Goal: Transaction & Acquisition: Purchase product/service

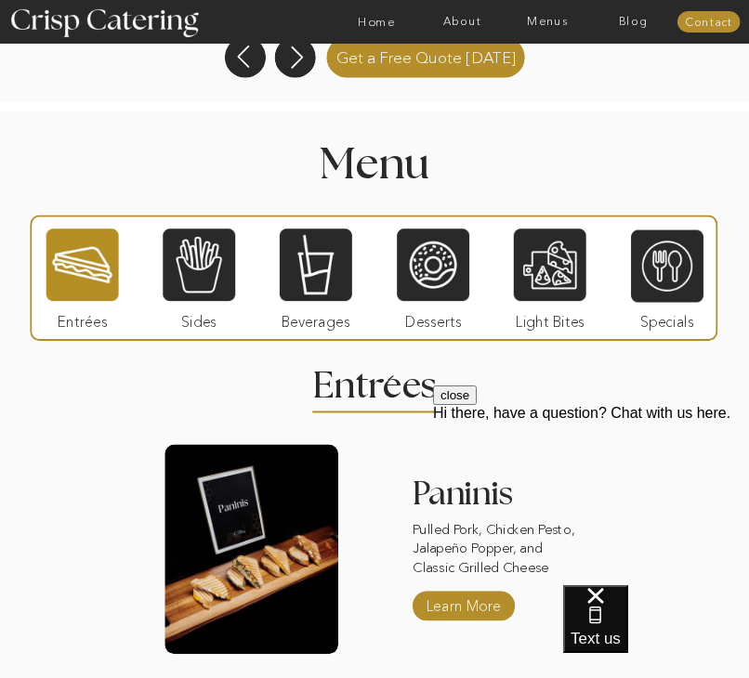
scroll to position [1350, 0]
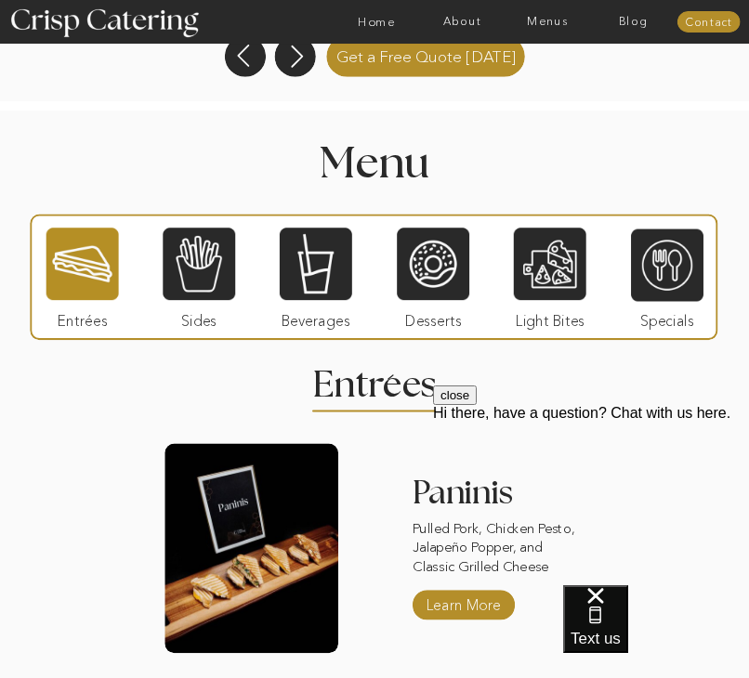
click at [477, 405] on button "close" at bounding box center [455, 396] width 44 height 20
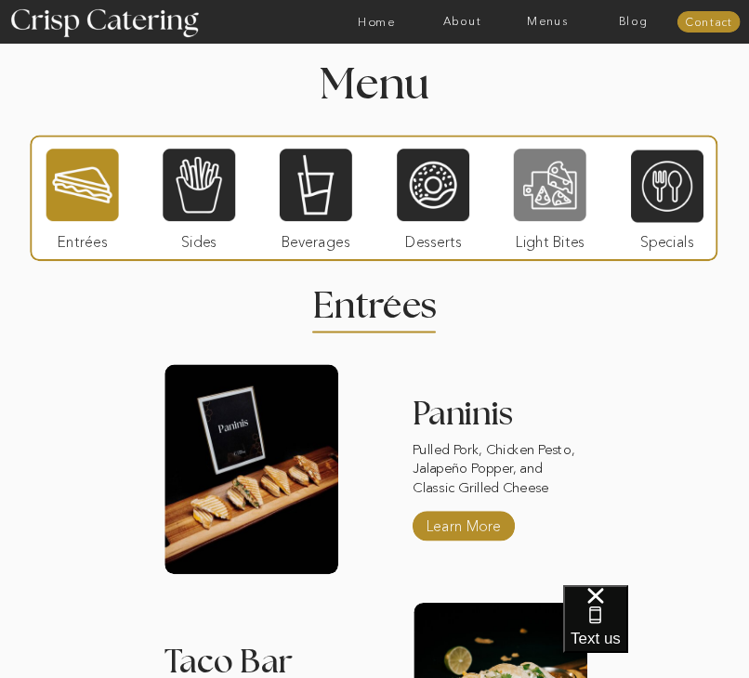
scroll to position [1428, 0]
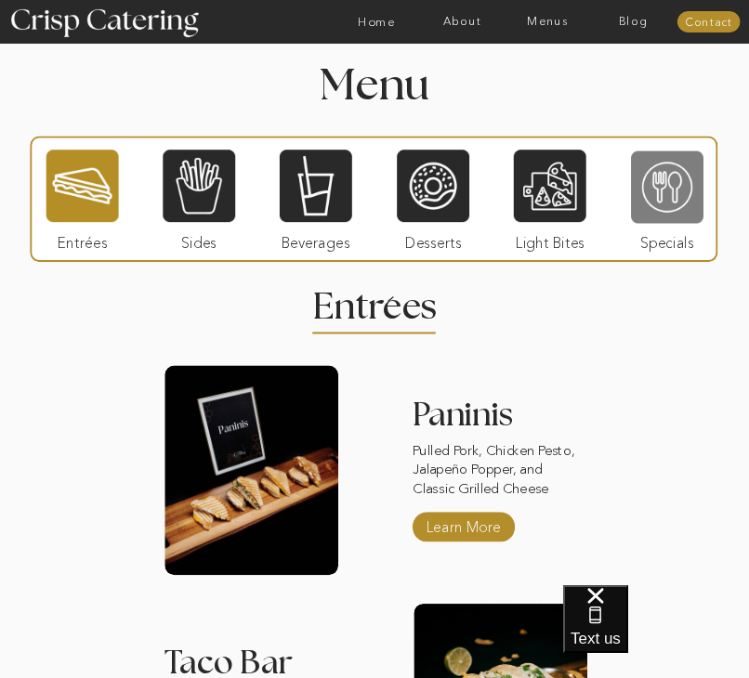
click at [647, 181] on div at bounding box center [667, 188] width 72 height 75
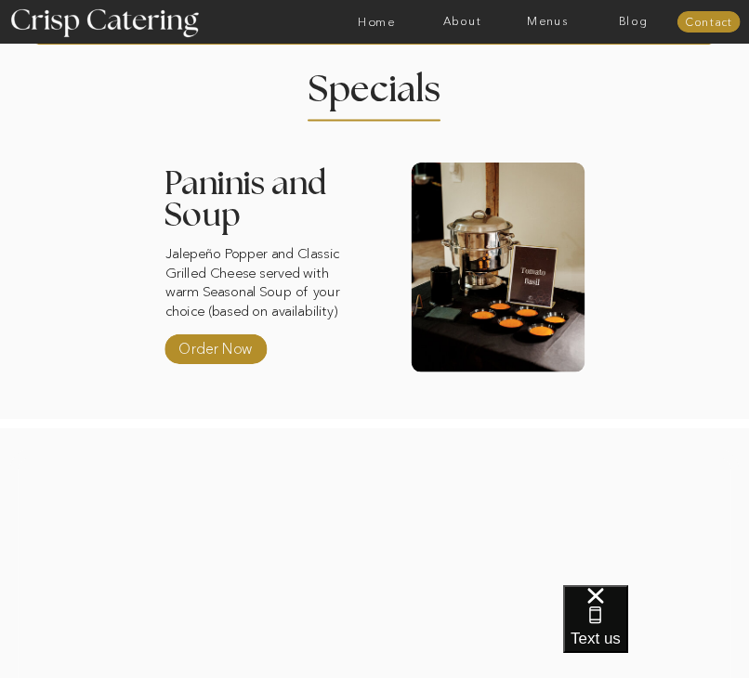
scroll to position [1641, 0]
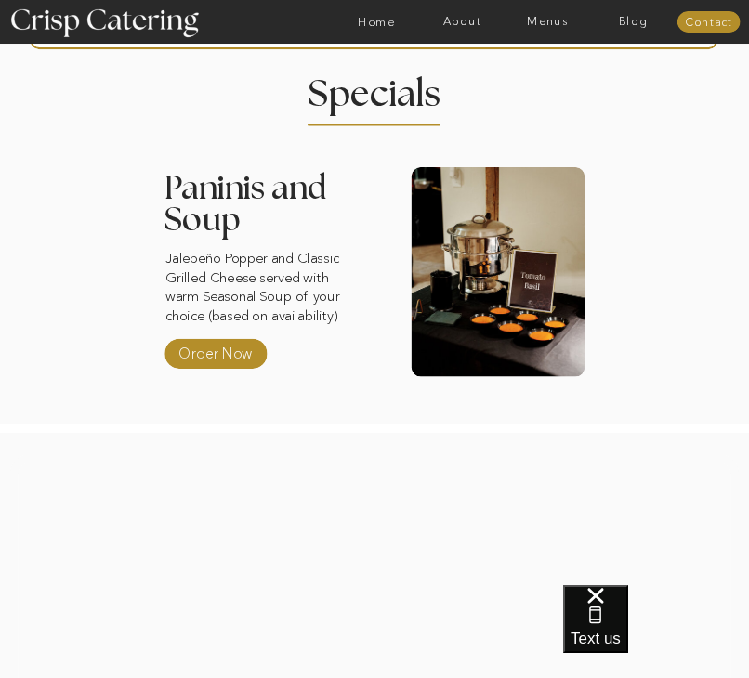
click at [256, 208] on h3 "Paninis and Soup" at bounding box center [262, 222] width 197 height 99
click at [257, 253] on p "Jalepeño Popper and Classic Grilled Cheese served with warm Seasonal Soup of yo…" at bounding box center [259, 291] width 188 height 84
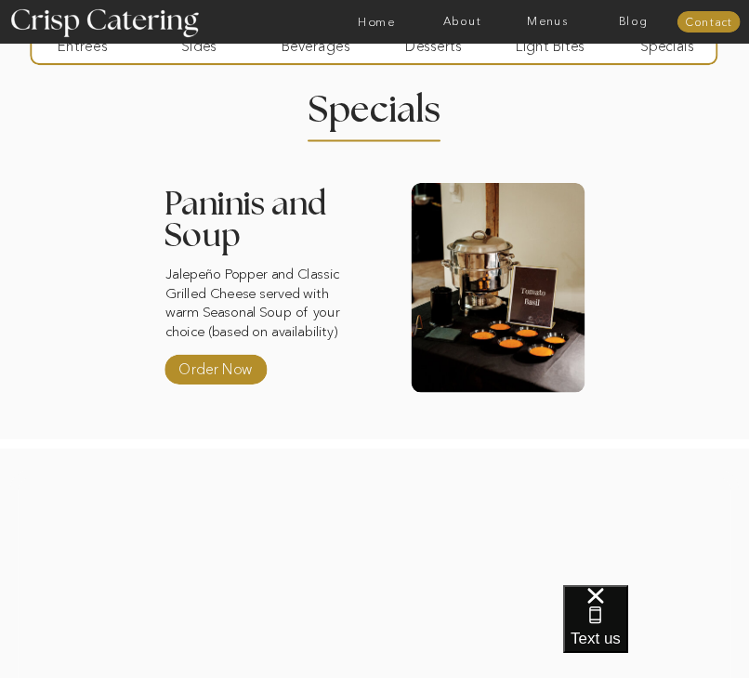
scroll to position [1623, 0]
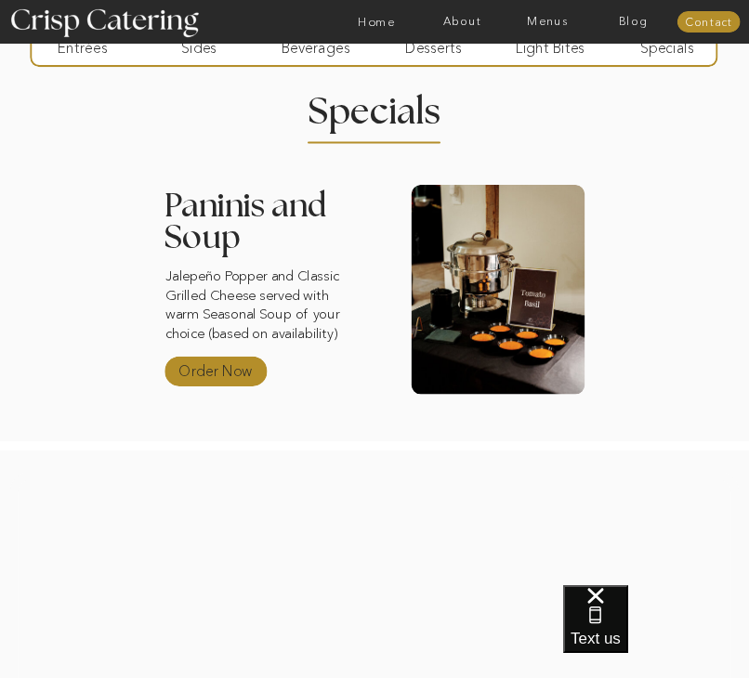
click at [242, 376] on p "Order Now" at bounding box center [215, 368] width 83 height 36
click at [490, 243] on div at bounding box center [499, 290] width 174 height 210
click at [242, 370] on p "Order Now" at bounding box center [215, 368] width 83 height 36
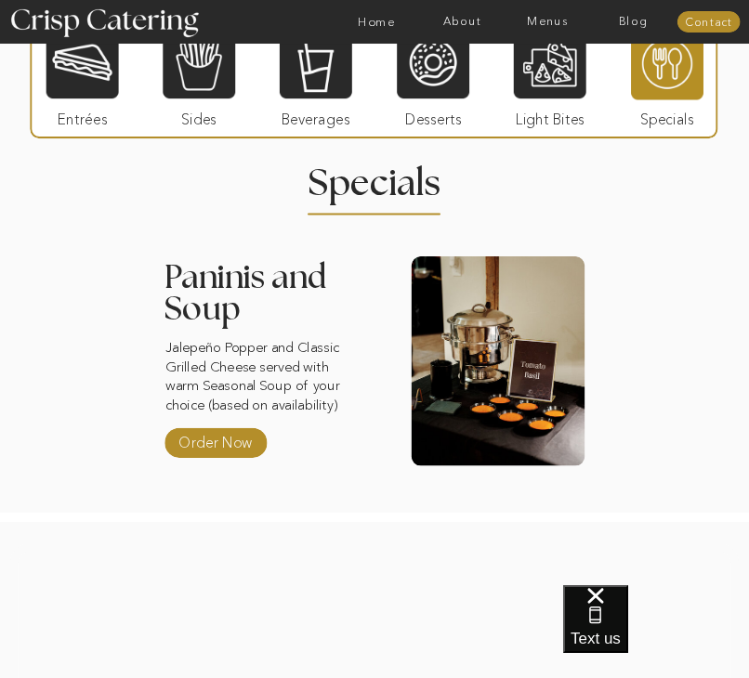
scroll to position [1546, 0]
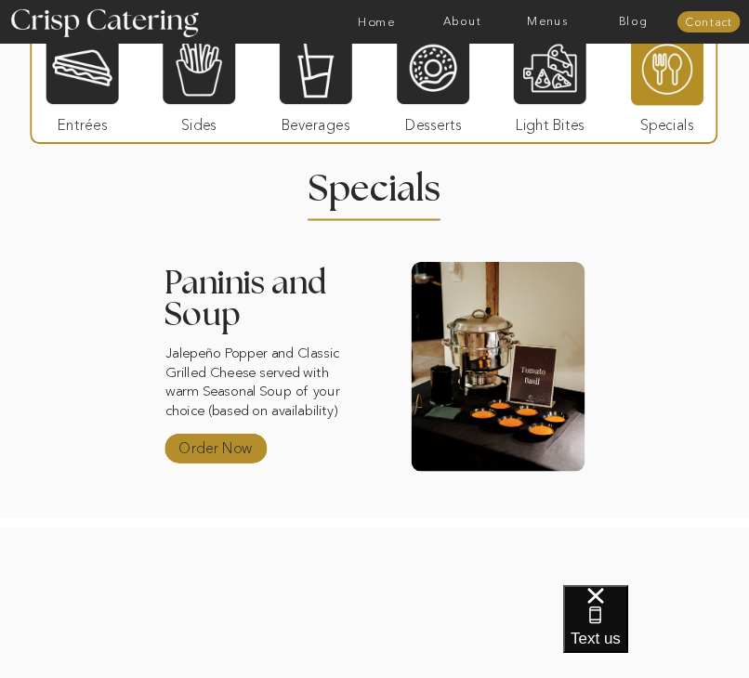
click at [232, 441] on p "Order Now" at bounding box center [215, 445] width 83 height 36
click at [272, 382] on p "Jalepeño Popper and Classic Grilled Cheese served with warm Seasonal Soup of yo…" at bounding box center [259, 386] width 188 height 84
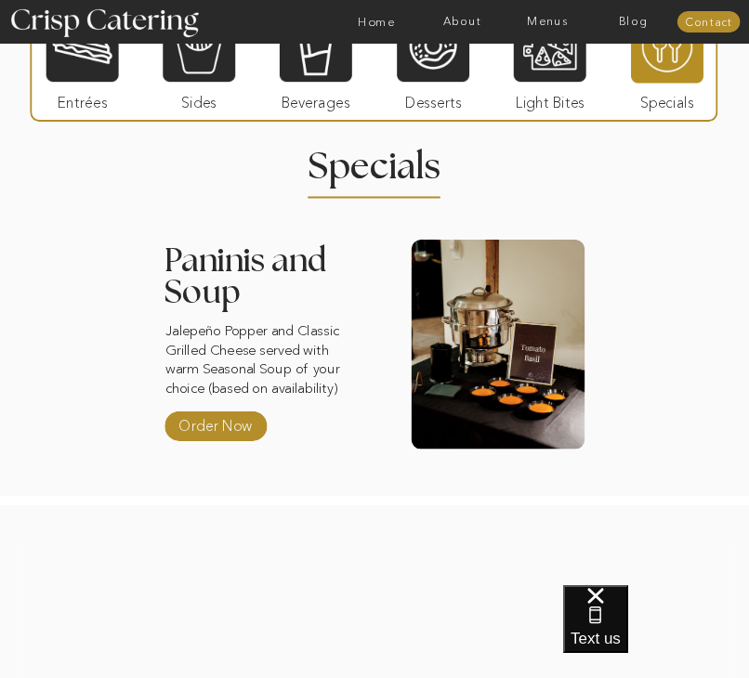
click at [492, 337] on div at bounding box center [499, 345] width 174 height 210
click at [417, 175] on h2 "Specials" at bounding box center [374, 163] width 175 height 24
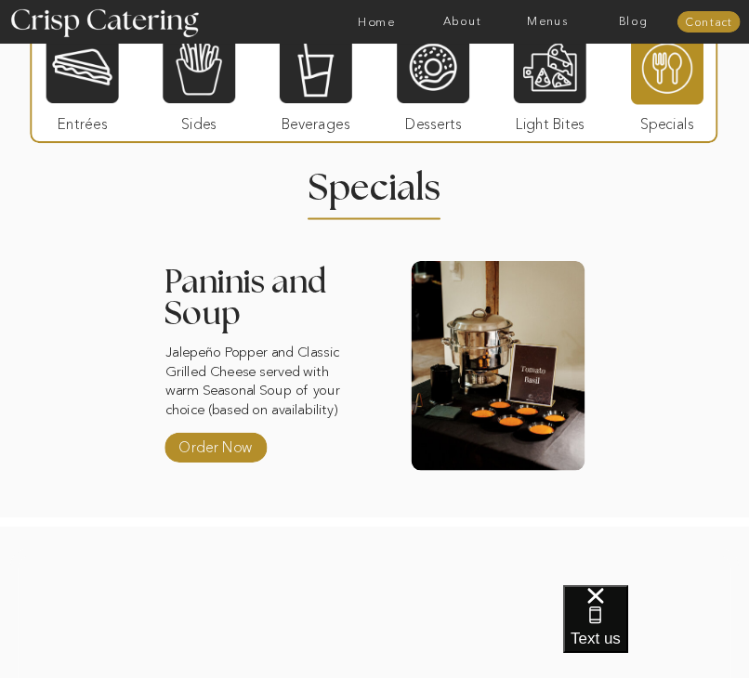
scroll to position [1548, 0]
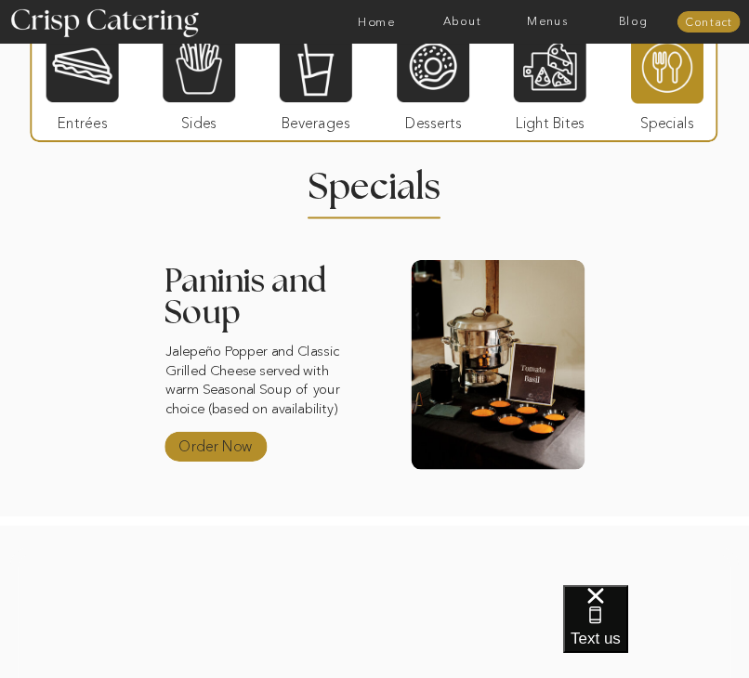
click at [249, 439] on p "Order Now" at bounding box center [215, 444] width 83 height 36
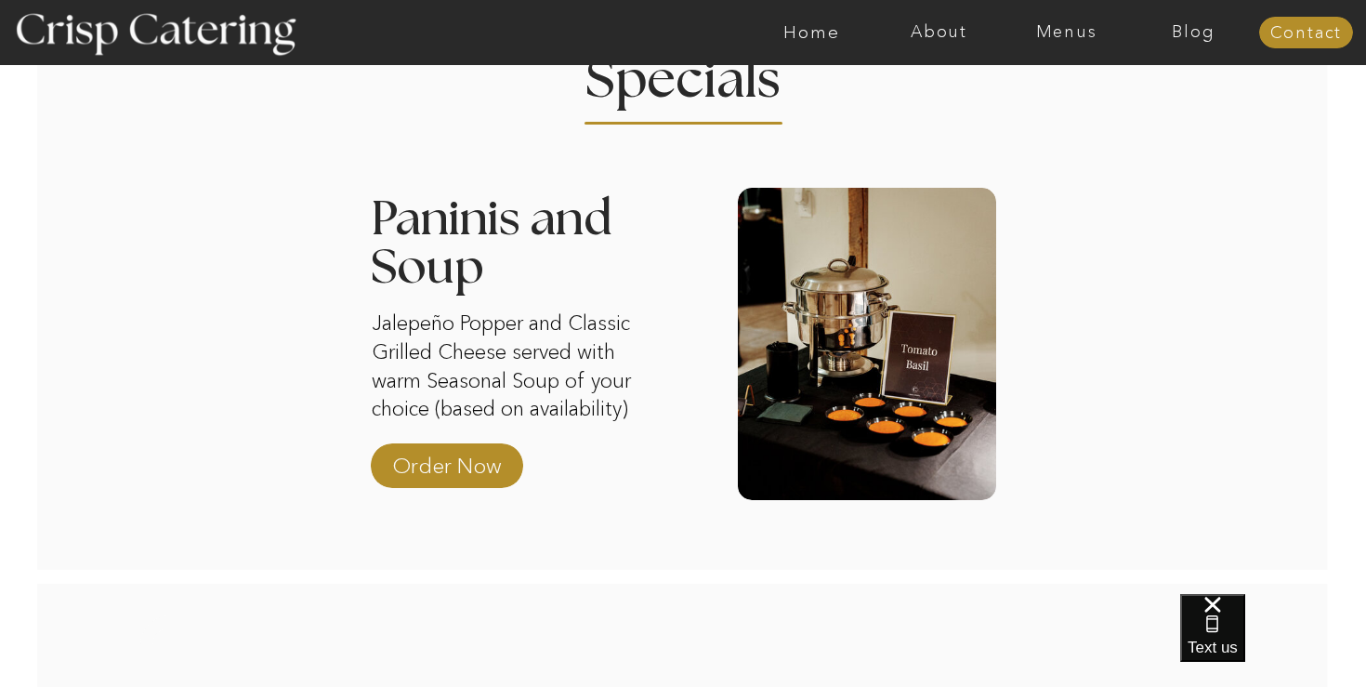
scroll to position [2501, 0]
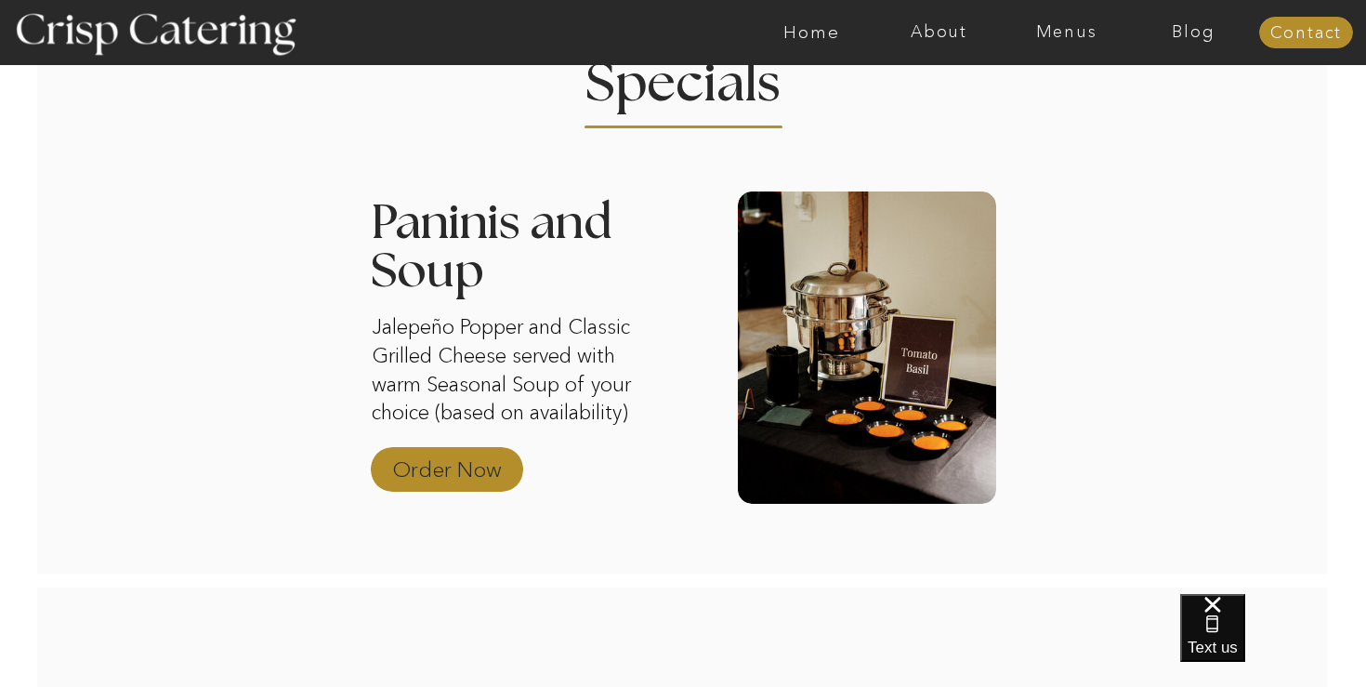
click at [493, 460] on p "Order Now" at bounding box center [447, 465] width 124 height 54
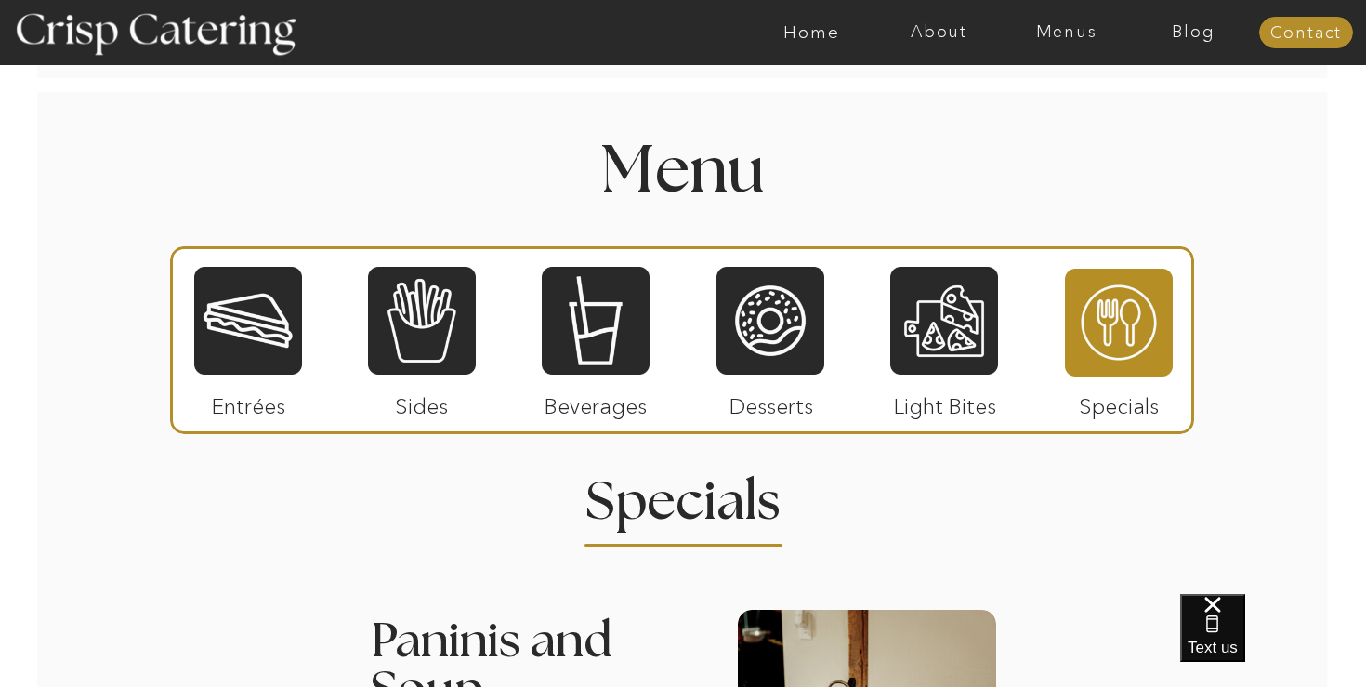
scroll to position [2253, 0]
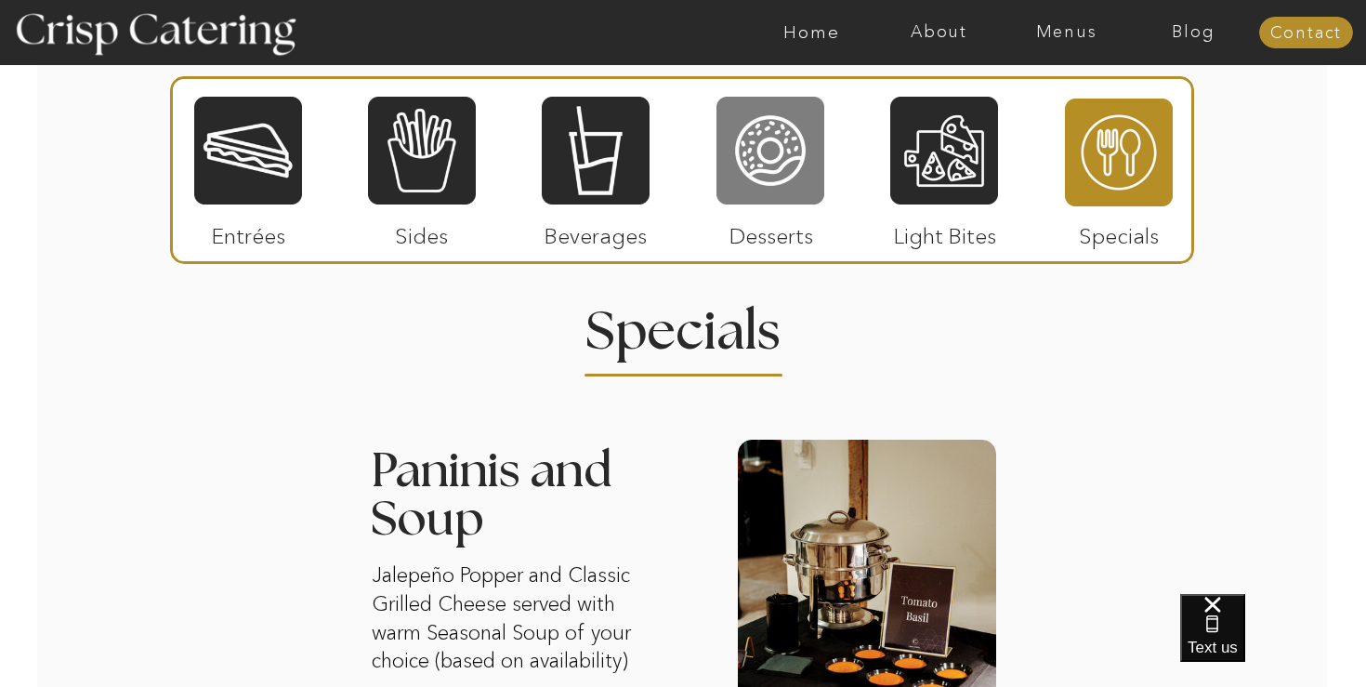
click at [748, 159] on div at bounding box center [770, 150] width 108 height 111
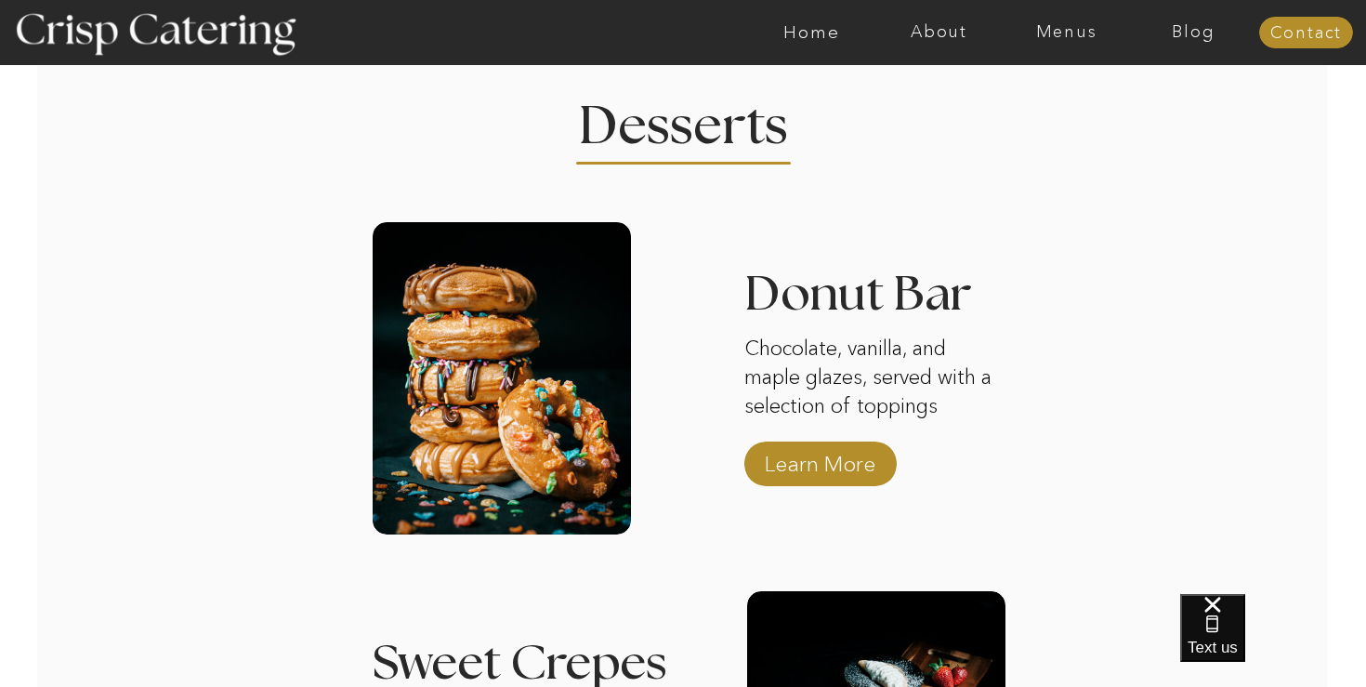
scroll to position [2425, 0]
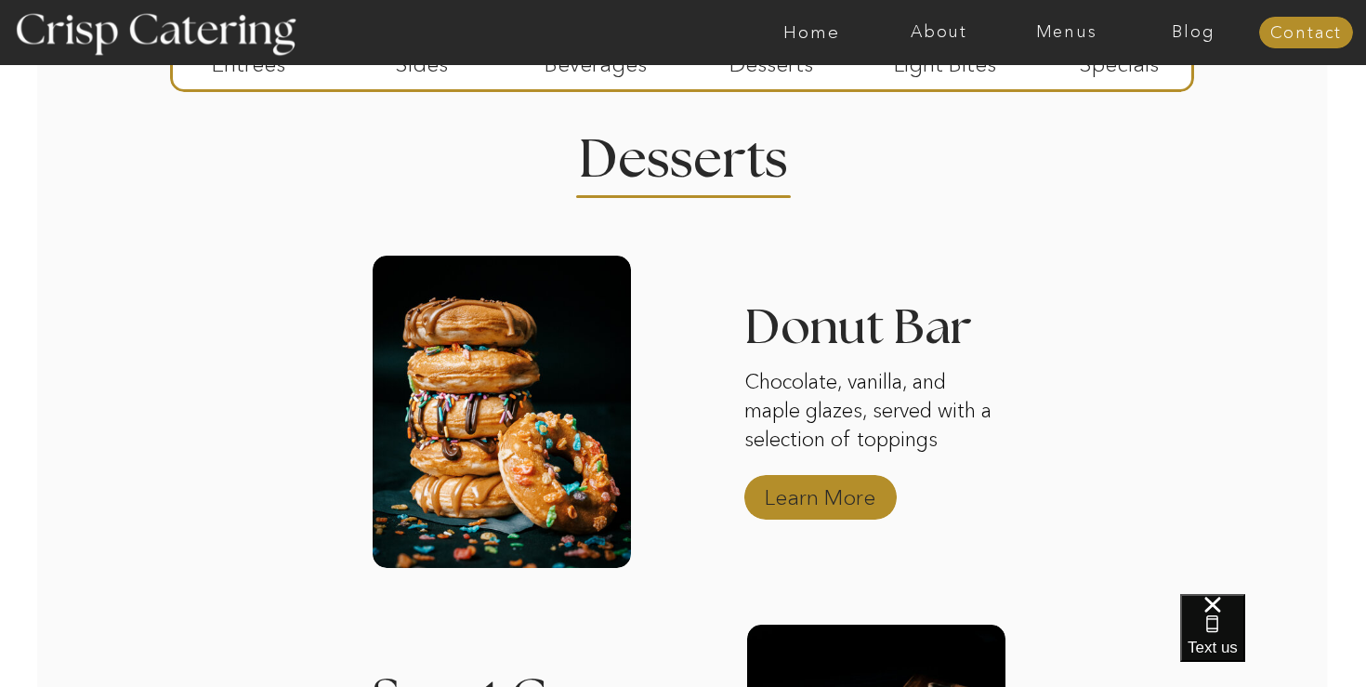
click at [748, 483] on p "Learn More" at bounding box center [820, 493] width 124 height 54
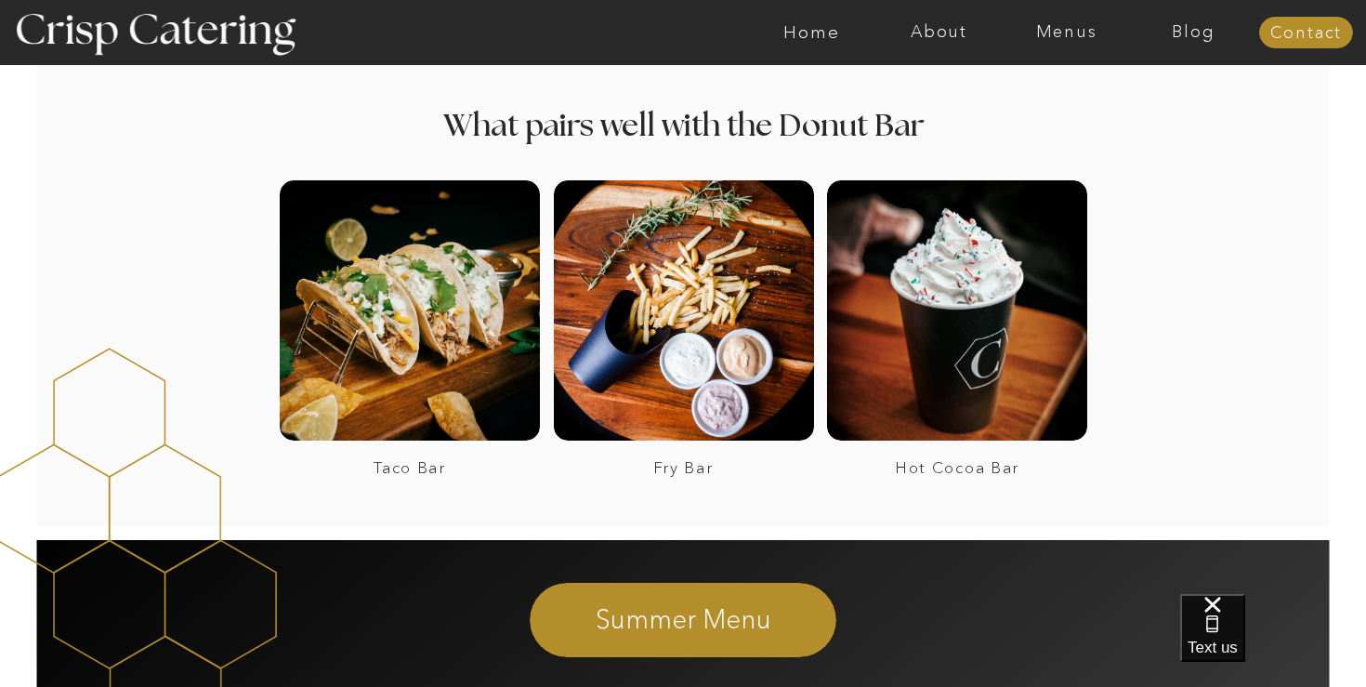
scroll to position [1812, 0]
